Goal: Transaction & Acquisition: Purchase product/service

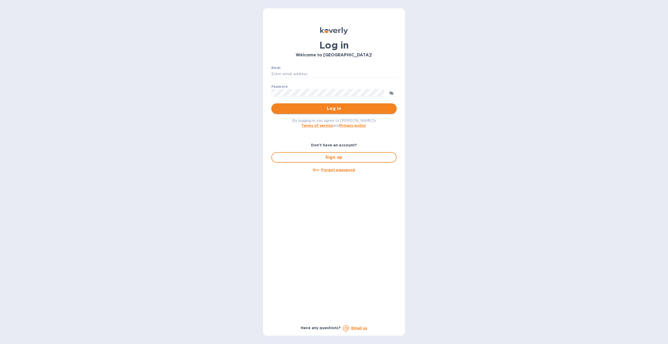
type input "[EMAIL_ADDRESS][DOMAIN_NAME]"
click at [334, 109] on span "Log in" at bounding box center [334, 108] width 117 height 6
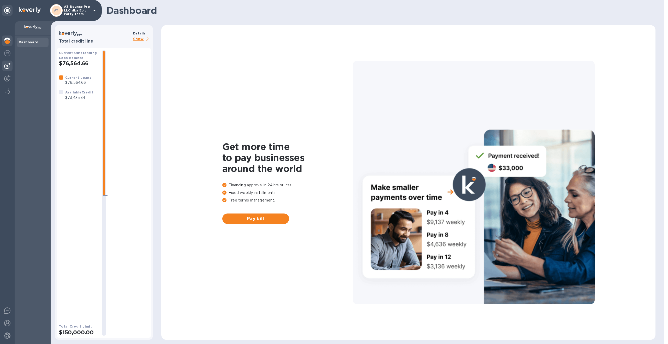
click at [6, 66] on img at bounding box center [7, 66] width 6 height 6
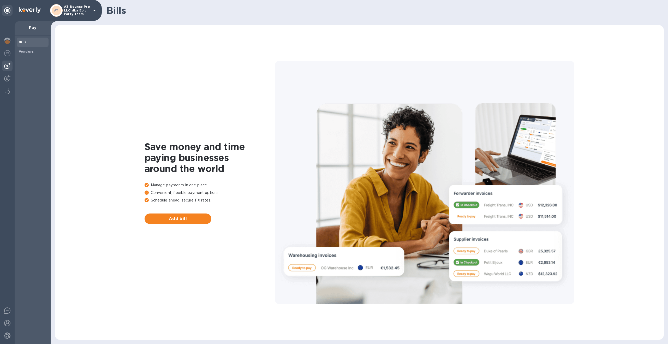
click at [20, 42] on b "Bills" at bounding box center [23, 42] width 8 height 4
click at [169, 222] on button "Add bill" at bounding box center [178, 219] width 67 height 10
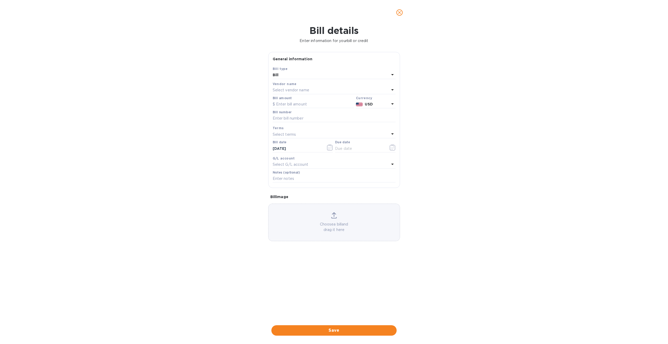
click at [305, 91] on p "Select vendor name" at bounding box center [291, 89] width 37 height 5
click at [310, 146] on p "MEF Modern Event Furniture Inc." at bounding box center [332, 143] width 110 height 5
click at [295, 104] on input "text" at bounding box center [313, 104] width 81 height 8
paste input "34,077.69"
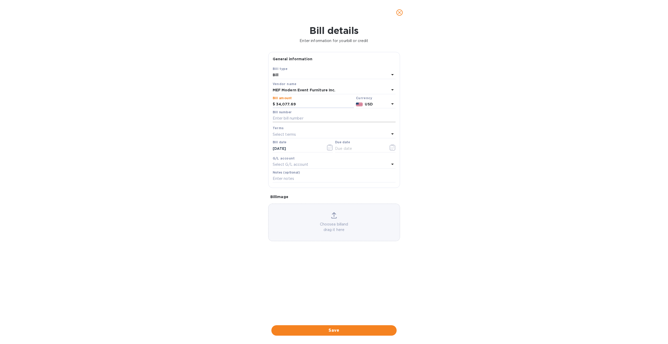
type input "34,077.69"
click at [303, 119] on input "text" at bounding box center [334, 119] width 123 height 8
paste input "INV-0706 -0637- 0636"
type input "INV-0706 -0637- 0636"
click at [293, 134] on p "Select terms" at bounding box center [284, 134] width 23 height 5
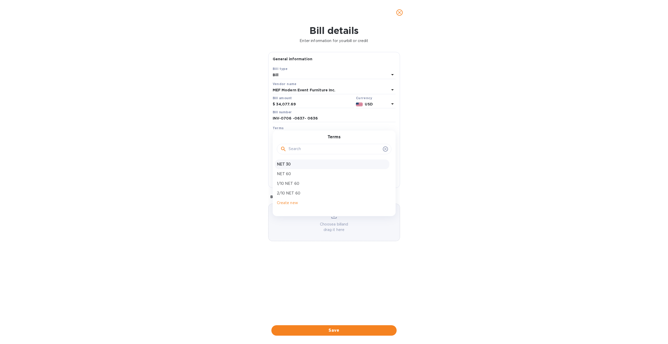
click at [296, 160] on div "NET 30" at bounding box center [332, 164] width 115 height 10
type input "[DATE]"
click at [338, 332] on span "Save" at bounding box center [334, 330] width 117 height 6
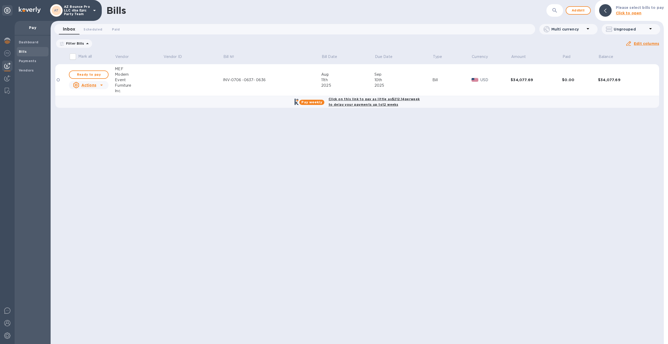
click at [364, 102] on div "Click on this link to pay as little as $212.14 per week to delay your payments …" at bounding box center [374, 101] width 93 height 13
checkbox input "true"
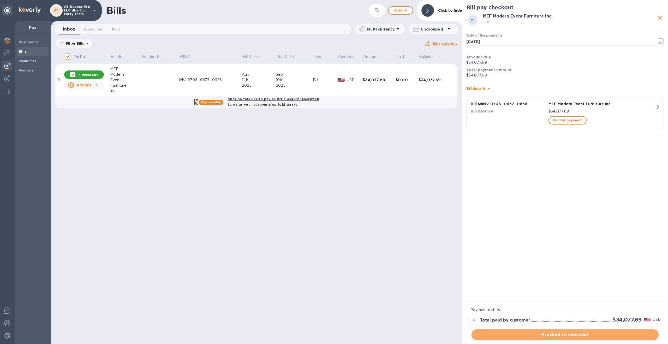
click at [571, 334] on span "Proceed to checkout" at bounding box center [565, 335] width 179 height 6
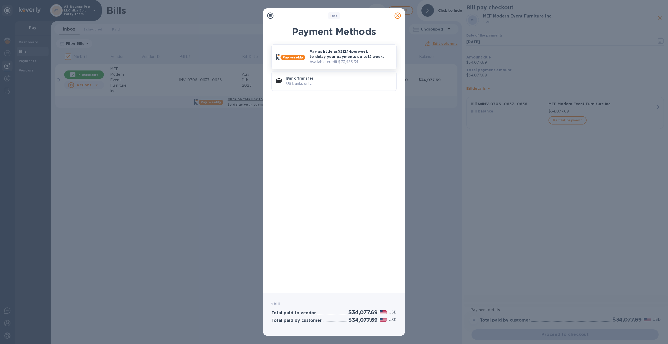
click at [324, 55] on p "Pay as little as $212.14 per week to delay your payments up to 12 weeks" at bounding box center [351, 54] width 83 height 10
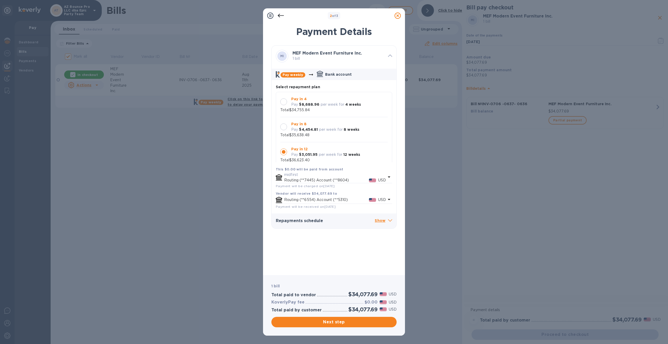
scroll to position [5, 0]
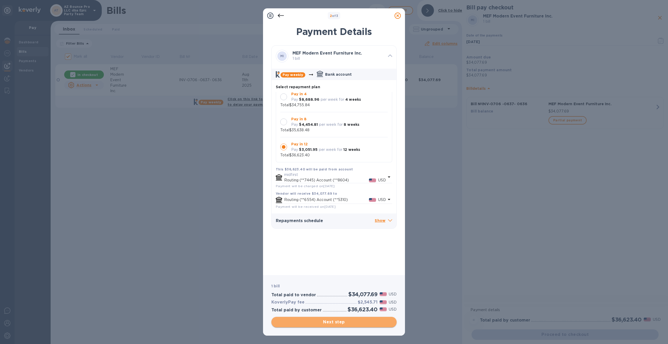
click at [346, 326] on button "Next step" at bounding box center [333, 322] width 125 height 10
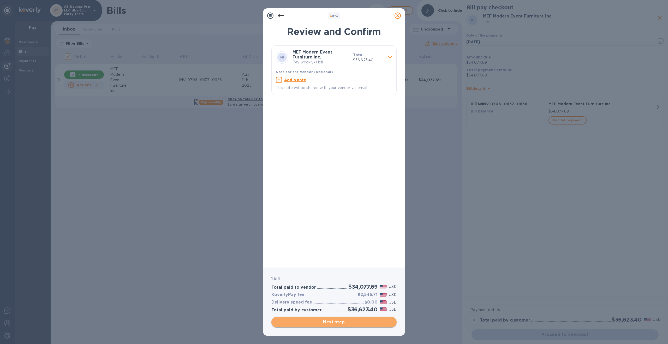
click at [346, 326] on button "Next step" at bounding box center [333, 322] width 125 height 10
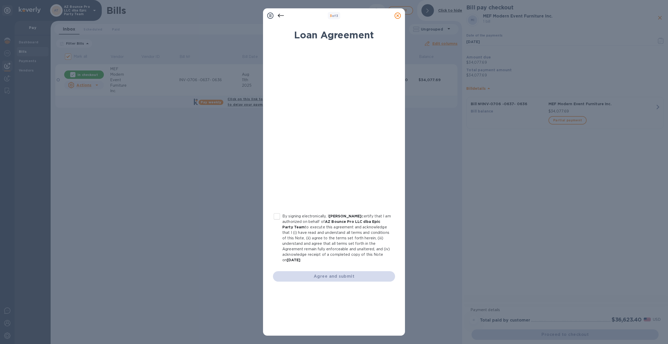
click at [278, 218] on input "By signing electronically, I [PERSON_NAME] certify that I am authorized on beha…" at bounding box center [276, 216] width 11 height 11
checkbox input "true"
click at [348, 274] on span "Agree and submit" at bounding box center [334, 276] width 114 height 6
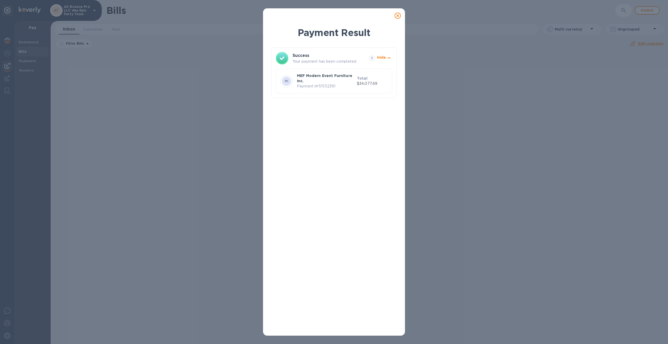
click at [399, 15] on icon at bounding box center [398, 16] width 6 height 6
